Goal: Transaction & Acquisition: Purchase product/service

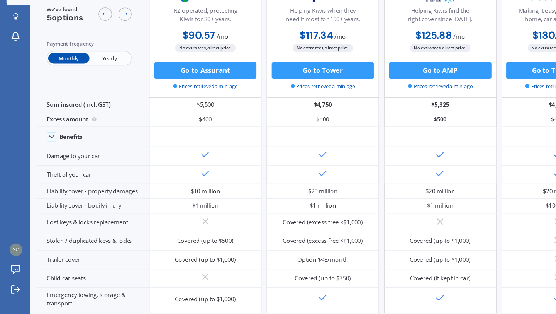
scroll to position [326, 0]
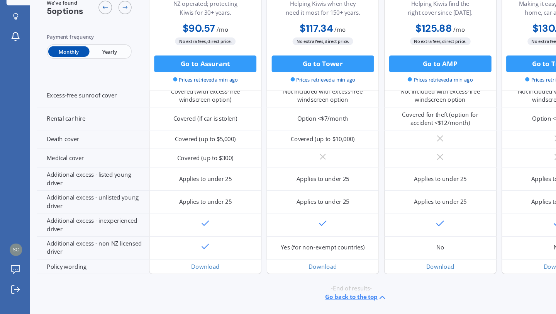
click at [187, 108] on button "Go to Assurant" at bounding box center [171, 105] width 85 height 14
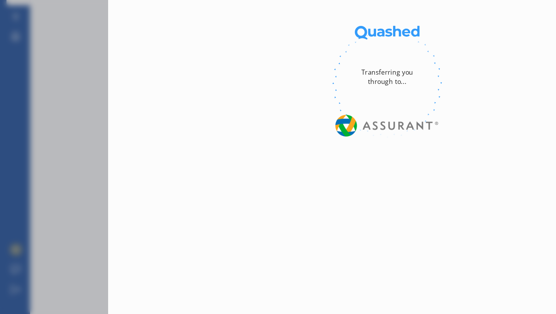
select select "Monthly"
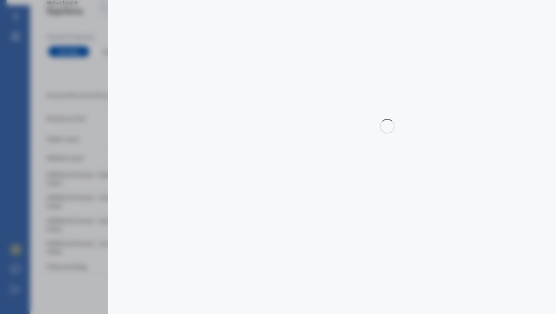
select select "full"
select select "0"
select select "Canterbury"
select select "TOYOTA"
select select "COROLLA"
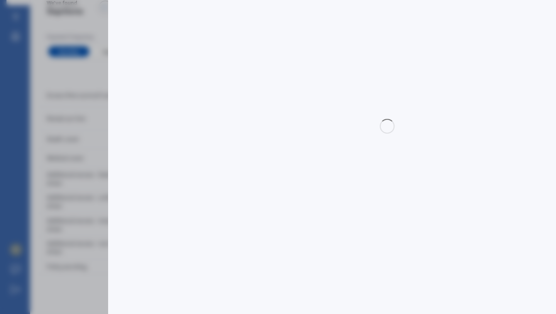
select select "[PERSON_NAME] 2WD"
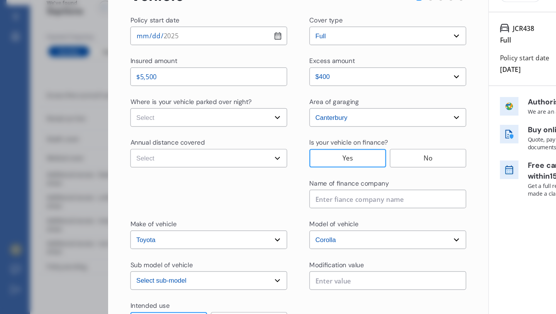
click at [308, 86] on select "Select cover type 3rd Party Full" at bounding box center [323, 81] width 131 height 15
click at [176, 151] on select "Select In a garage On own property On street or road" at bounding box center [174, 149] width 131 height 15
select select "In a garage"
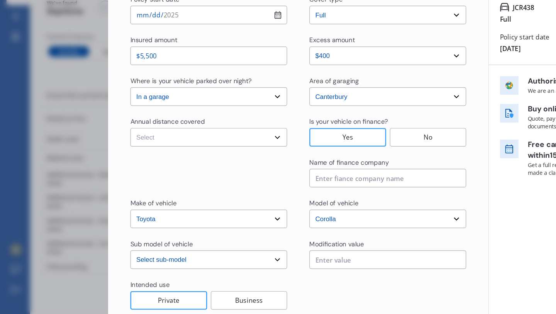
scroll to position [27, 0]
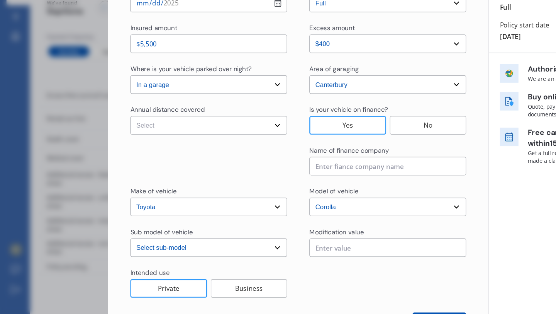
click at [209, 153] on select "Select Low (less than 15,000km per year) Average (15,000-30,000km per year) Hig…" at bounding box center [174, 155] width 131 height 15
select select "20000"
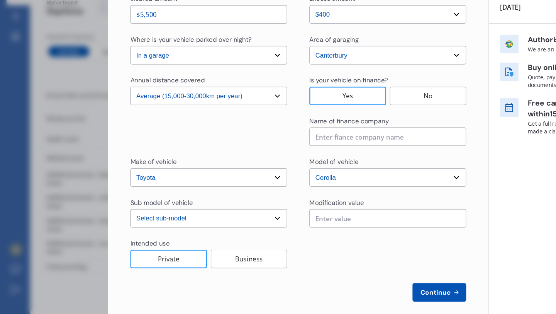
scroll to position [60, 0]
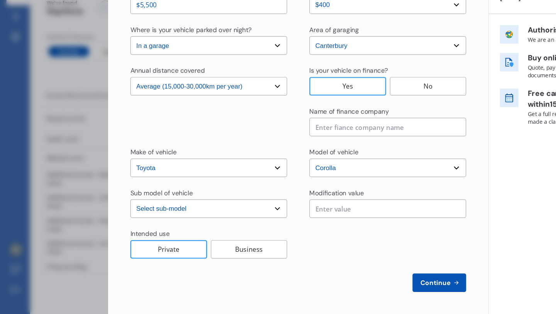
click at [317, 159] on input at bounding box center [323, 157] width 131 height 15
type input "Finance now"
click at [360, 285] on span "Continue" at bounding box center [363, 287] width 28 height 6
select select "Miss"
select select "21"
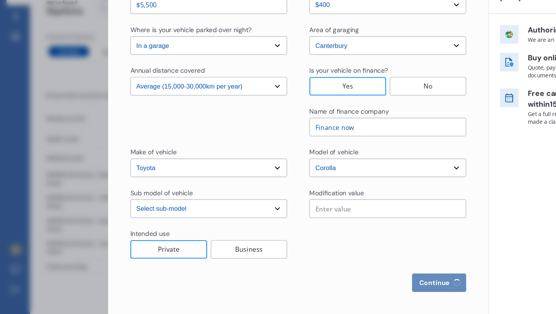
select select "10"
select select "2004"
select select "full"
select select "2-4 years"
select select "[GEOGRAPHIC_DATA]"
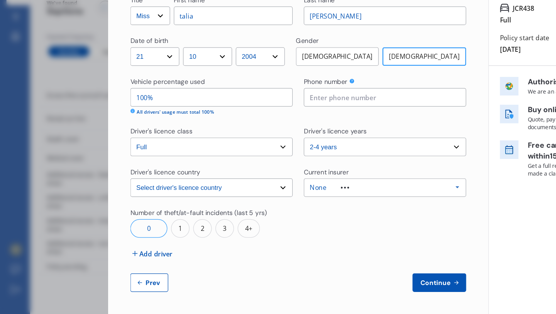
scroll to position [0, 0]
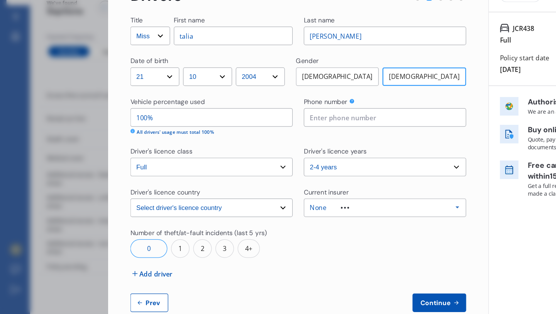
click at [271, 149] on input at bounding box center [322, 149] width 136 height 15
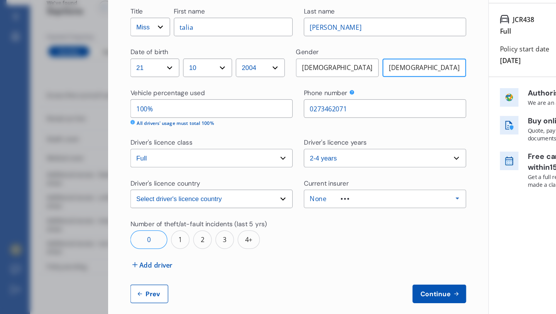
scroll to position [11, 0]
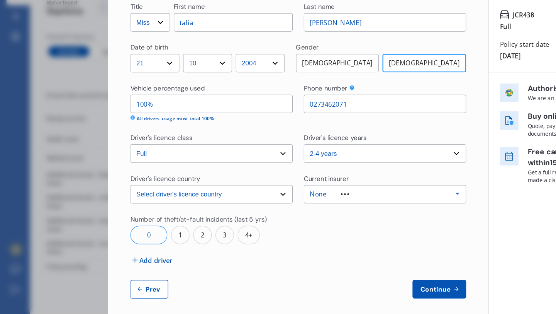
type input "0273462071"
click at [198, 136] on input "100%" at bounding box center [177, 138] width 136 height 15
click at [199, 139] on input "100%" at bounding box center [177, 138] width 136 height 15
click at [210, 159] on div "Title Select Mr Mrs Miss Ms Dr First name [PERSON_NAME] Last name [PERSON_NAME]…" at bounding box center [249, 176] width 280 height 247
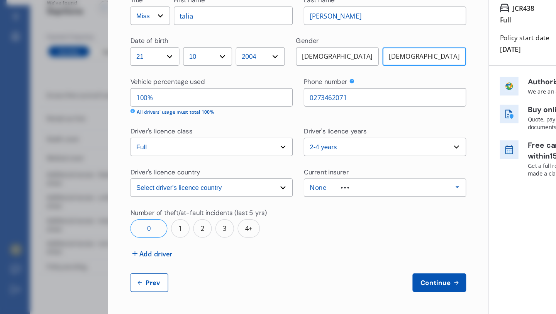
click at [268, 207] on div "None" at bounding box center [266, 207] width 14 height 5
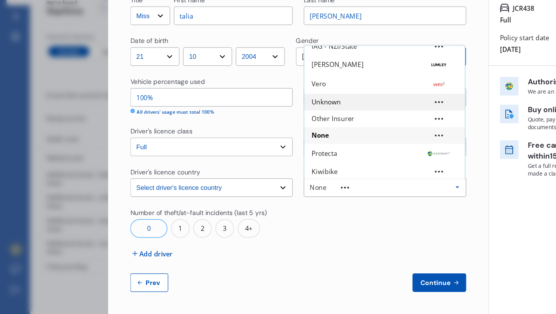
scroll to position [51, 0]
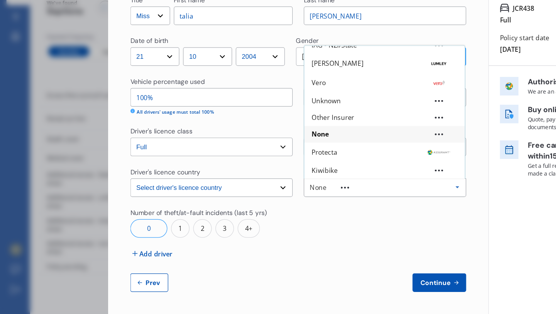
click at [274, 163] on div "None" at bounding box center [321, 163] width 122 height 5
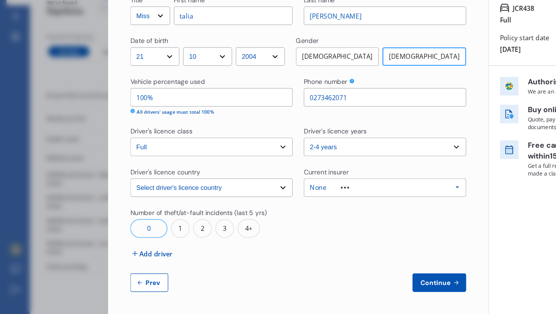
click at [132, 242] on div "0" at bounding box center [124, 241] width 31 height 15
click at [361, 284] on span "Continue" at bounding box center [363, 287] width 28 height 6
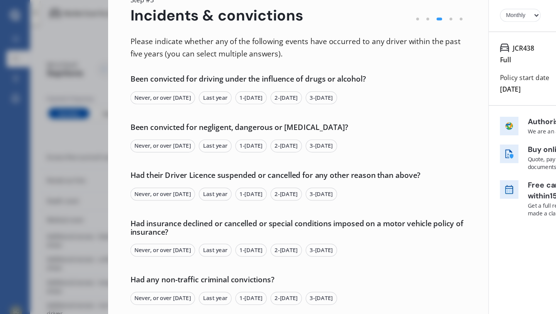
scroll to position [37, 0]
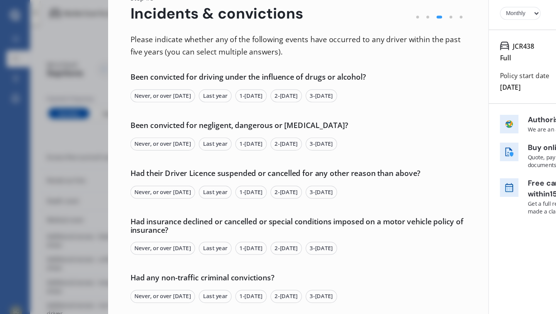
click at [157, 80] on div "Never, or over [DATE]" at bounding box center [136, 80] width 54 height 11
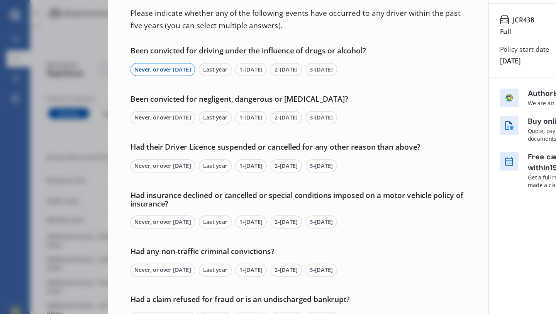
scroll to position [65, 0]
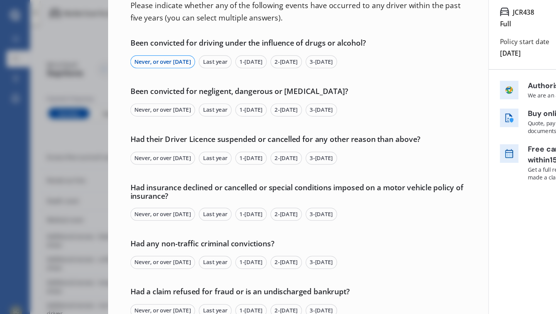
click at [190, 90] on div "Last year" at bounding box center [179, 91] width 27 height 11
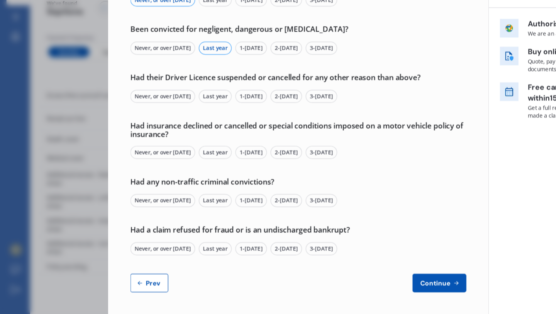
scroll to position [0, 0]
click at [180, 132] on div "Last year" at bounding box center [179, 131] width 27 height 11
click at [150, 133] on div "Never, or over [DATE]" at bounding box center [136, 131] width 54 height 11
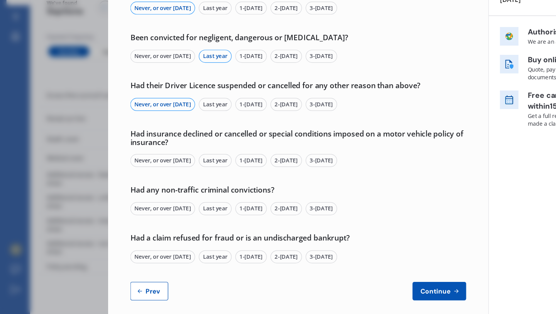
scroll to position [65, 0]
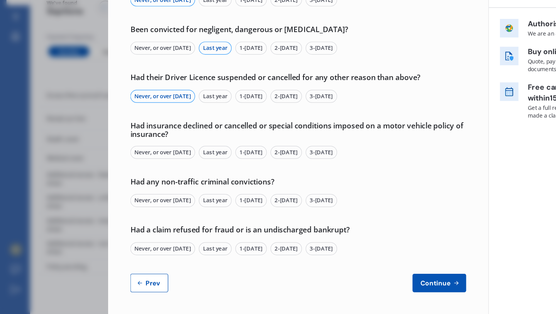
click at [154, 177] on div "Never, or over [DATE]" at bounding box center [136, 178] width 54 height 11
click at [151, 220] on div "Never, or over [DATE]" at bounding box center [136, 218] width 54 height 11
click at [156, 259] on div "Never, or over [DATE]" at bounding box center [136, 258] width 54 height 11
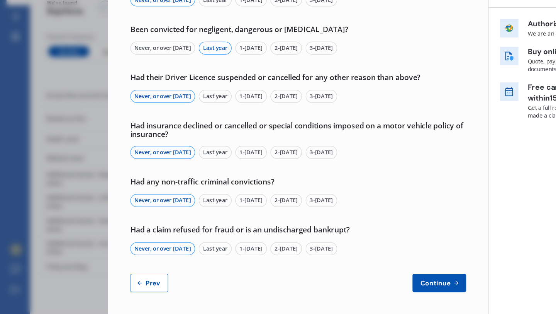
click at [347, 281] on button "Continue" at bounding box center [366, 287] width 45 height 15
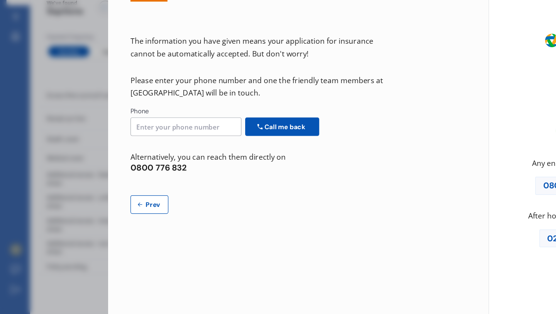
scroll to position [0, 0]
click at [138, 159] on input at bounding box center [155, 156] width 93 height 15
type input "0273462071"
click at [224, 158] on span "Call me back" at bounding box center [237, 157] width 37 height 6
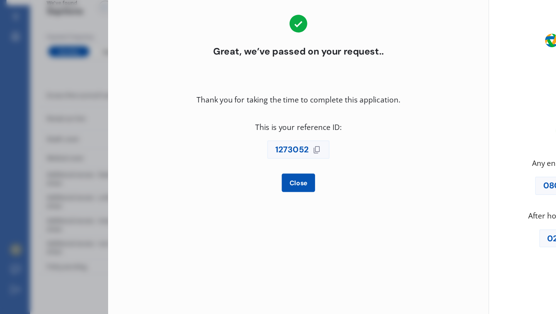
click at [254, 203] on span "Close" at bounding box center [249, 204] width 18 height 6
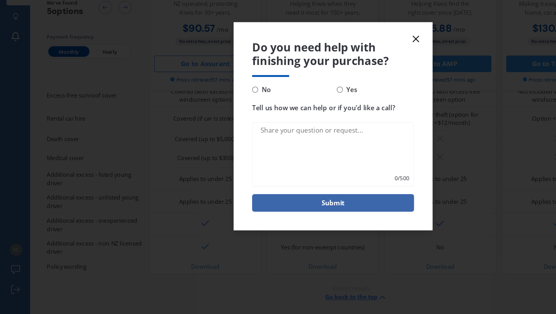
click at [223, 125] on span "No" at bounding box center [220, 126] width 11 height 9
click at [215, 125] on input "No" at bounding box center [212, 126] width 5 height 5
radio input "true"
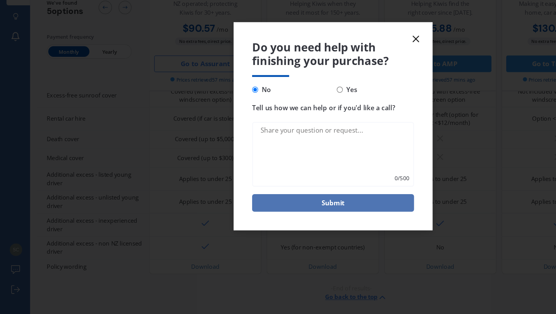
click at [273, 217] on button "Submit" at bounding box center [277, 220] width 135 height 15
click at [241, 220] on button "Submit" at bounding box center [277, 220] width 135 height 15
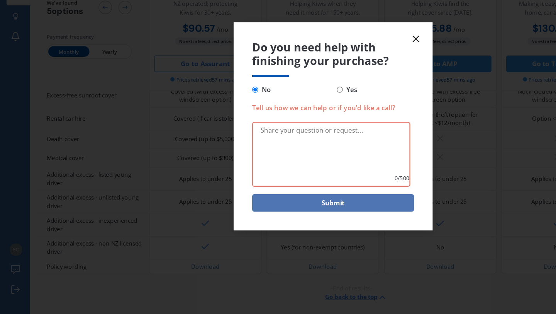
click at [231, 221] on button "Submit" at bounding box center [277, 220] width 135 height 15
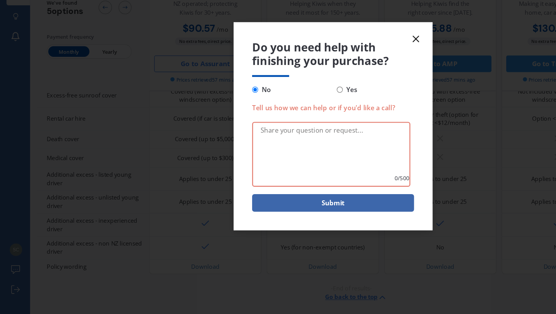
click at [238, 180] on textarea "Tell us how we can help or if you'd like a call?" at bounding box center [276, 180] width 132 height 54
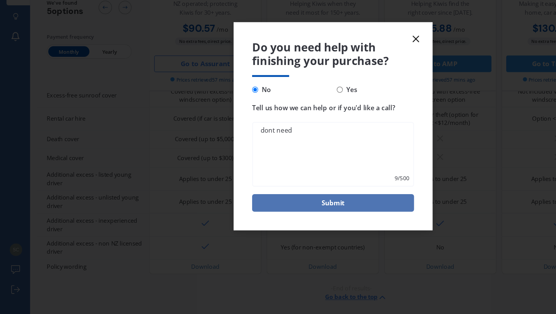
type textarea "dont need"
click at [284, 220] on button "Submit" at bounding box center [277, 220] width 135 height 15
